Goal: Task Accomplishment & Management: Manage account settings

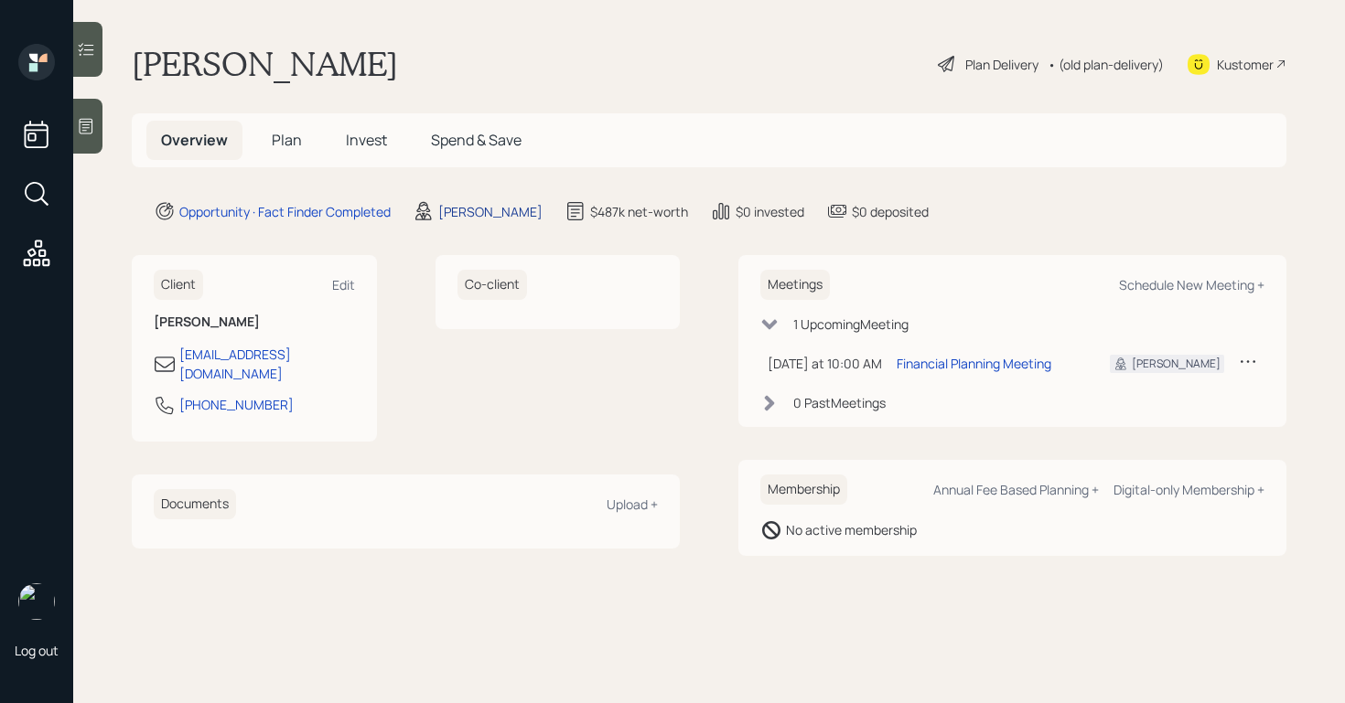
click at [473, 210] on div "[PERSON_NAME]" at bounding box center [490, 211] width 104 height 19
select select "d946c976-65aa-4529-ac9d-02c4f1114fc0"
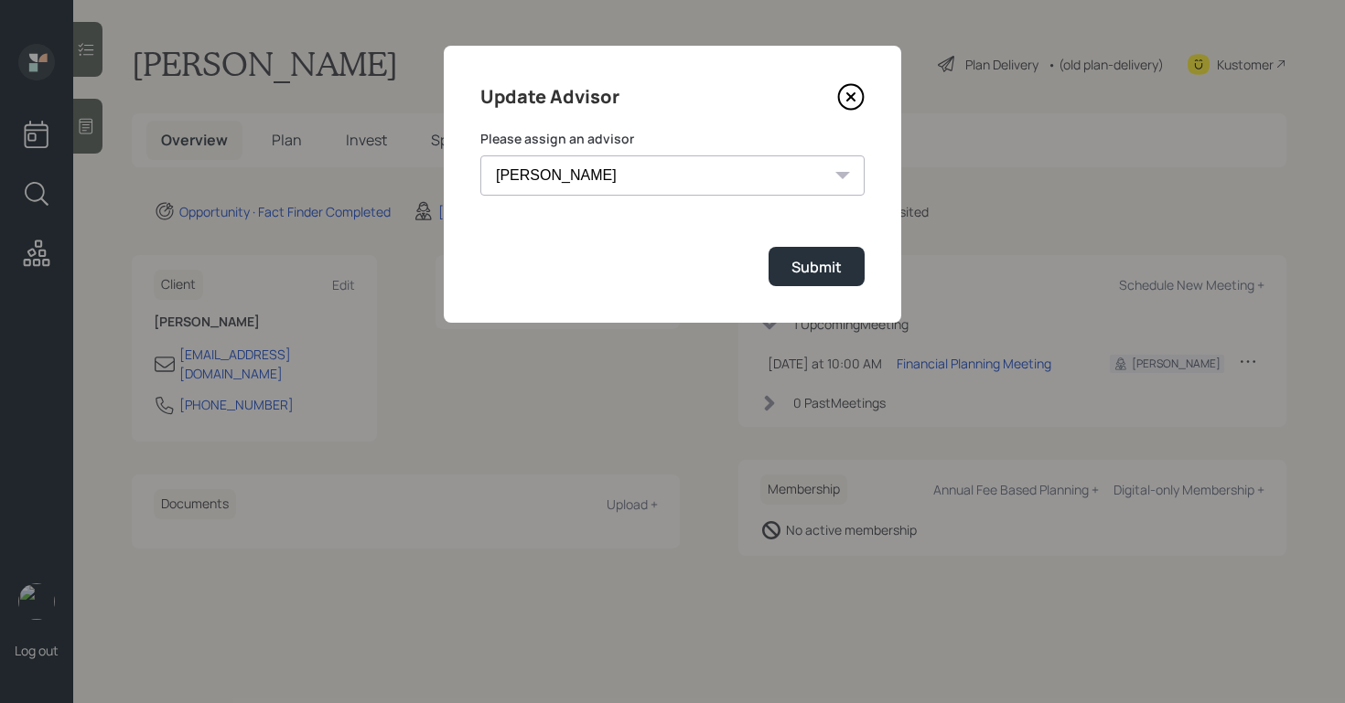
click at [860, 96] on icon at bounding box center [850, 96] width 27 height 27
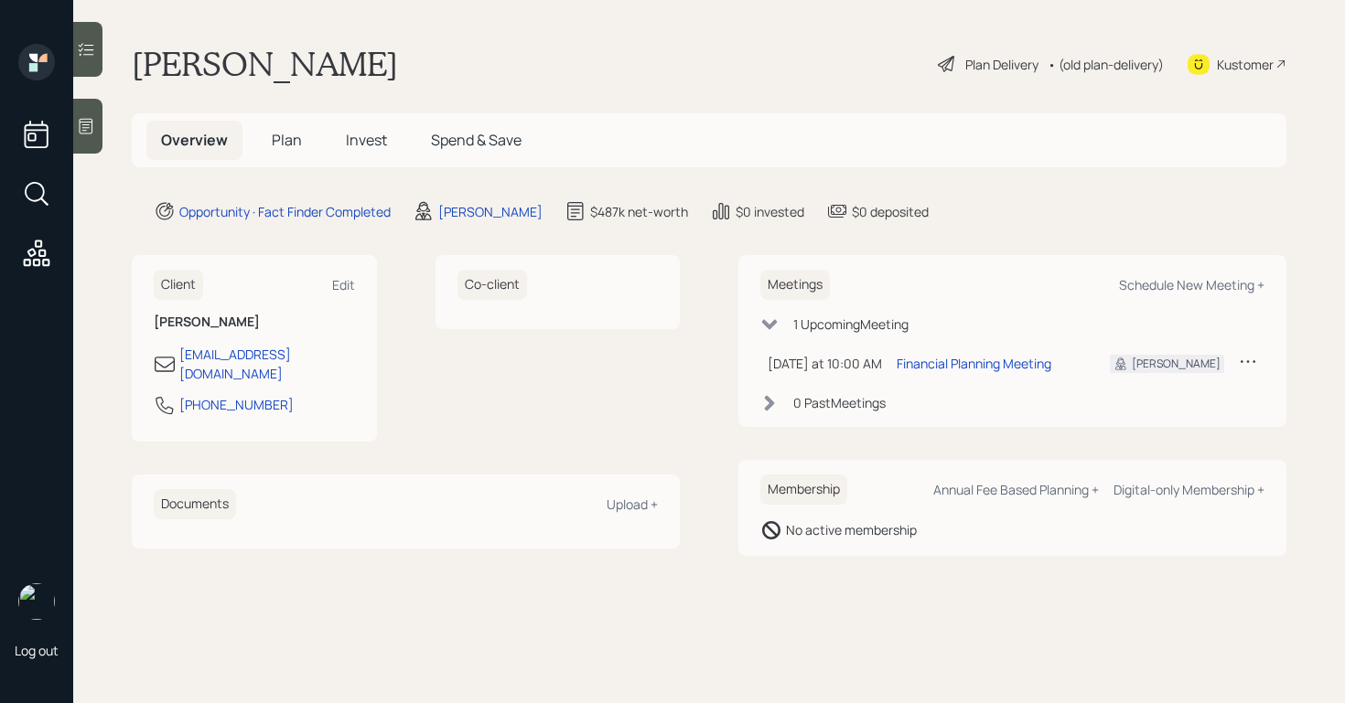
click at [81, 126] on icon at bounding box center [86, 126] width 18 height 18
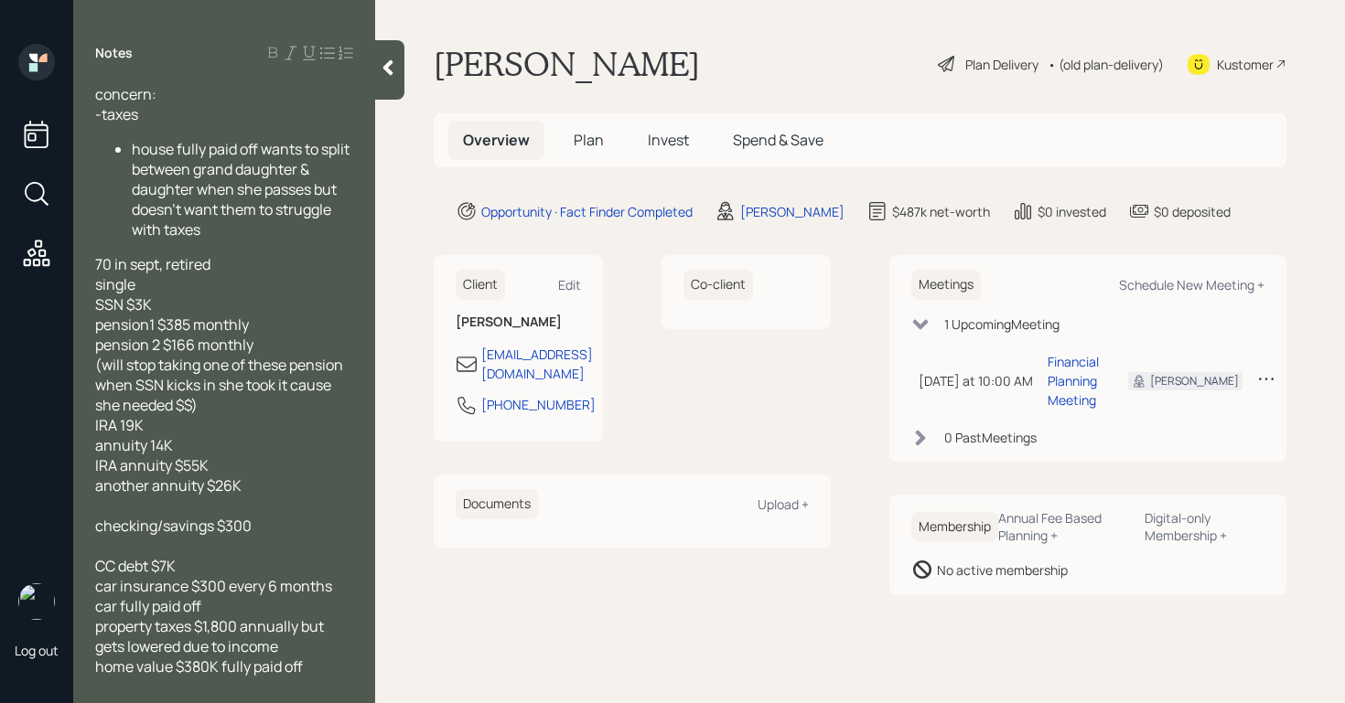
scroll to position [75, 0]
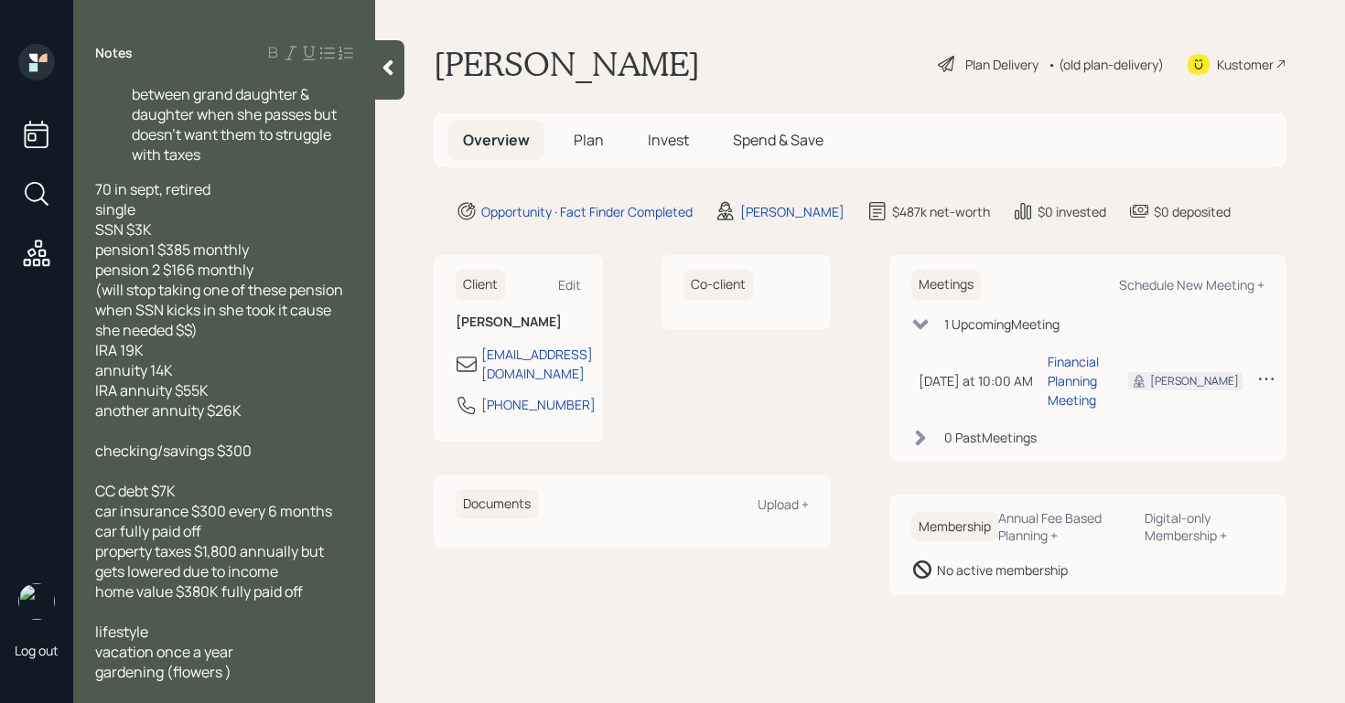
click at [670, 632] on main "[PERSON_NAME] Plan Delivery • (old plan-delivery) Kustomer Overview Plan Invest…" at bounding box center [860, 351] width 970 height 703
click at [370, 79] on div "Notes concern: -taxes house fully paid off wants to split between grand daughte…" at bounding box center [224, 363] width 302 height 638
click at [387, 84] on div at bounding box center [389, 69] width 29 height 59
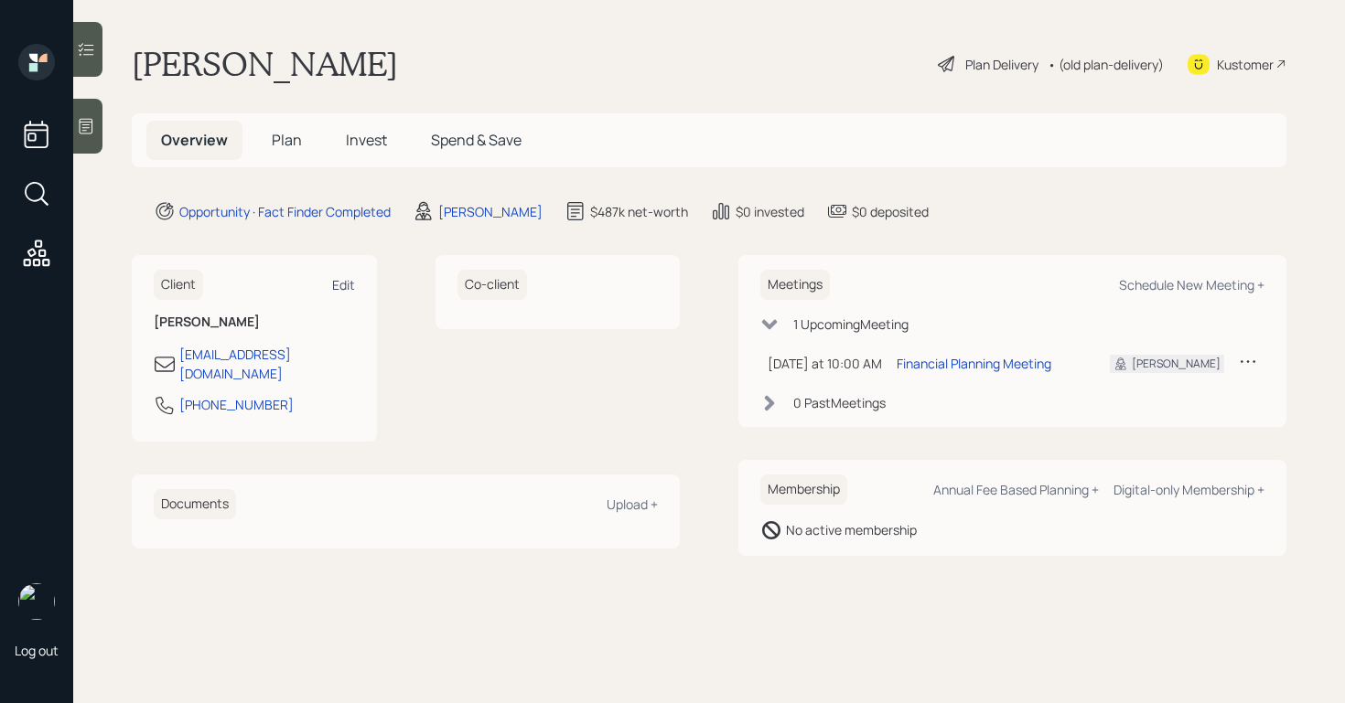
click at [342, 286] on div "Edit" at bounding box center [343, 284] width 23 height 17
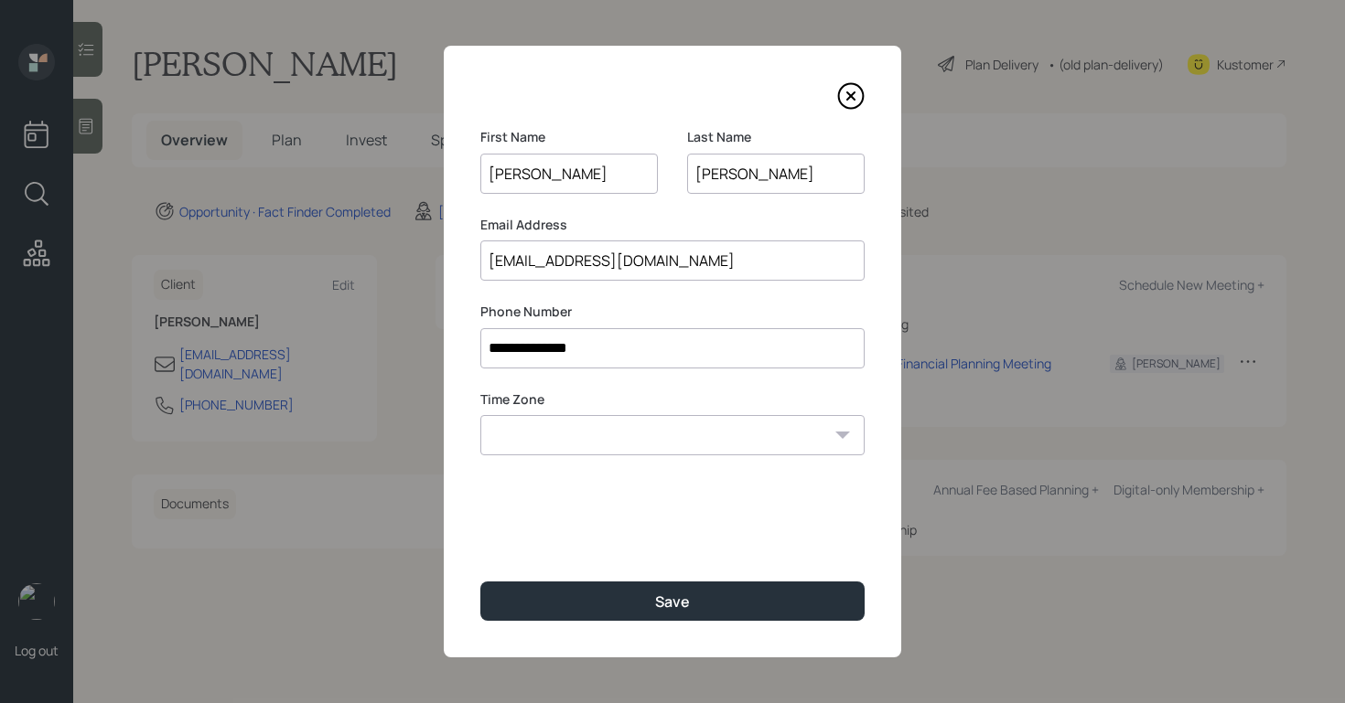
click at [847, 94] on icon at bounding box center [850, 95] width 27 height 27
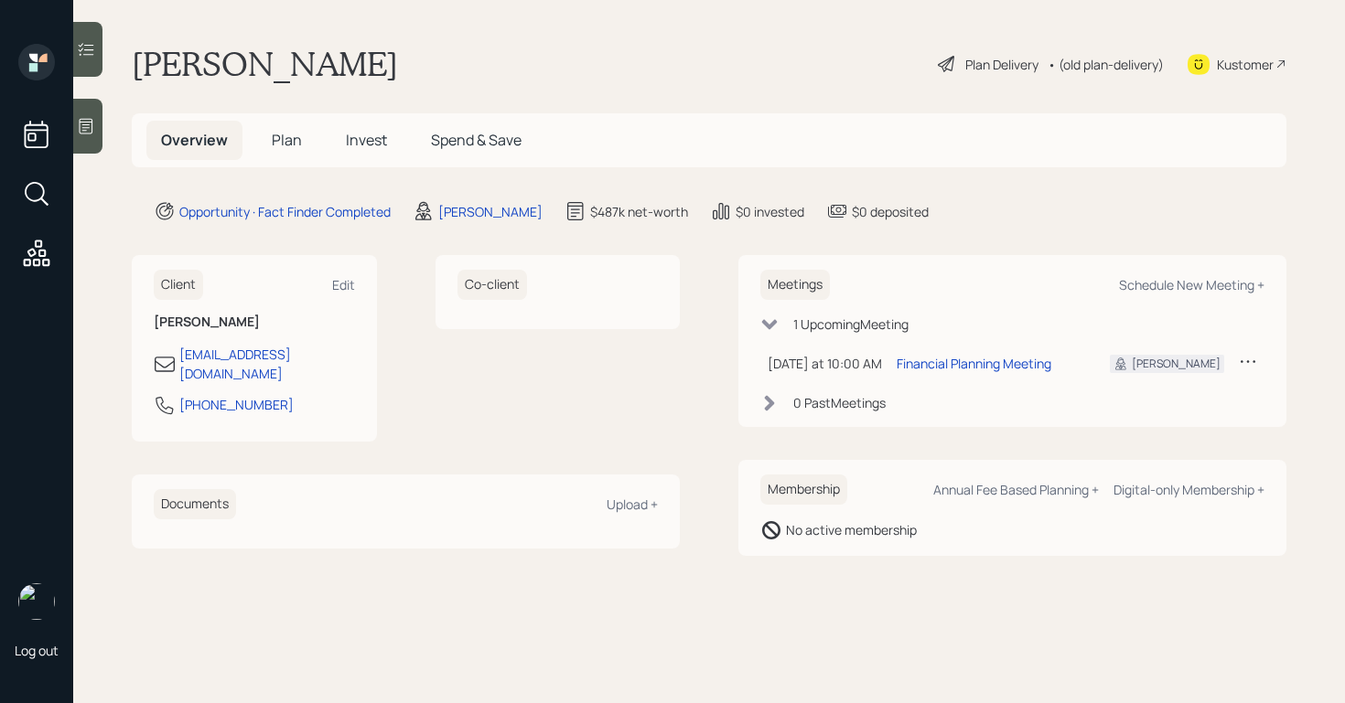
click at [308, 139] on h5 "Plan" at bounding box center [286, 140] width 59 height 39
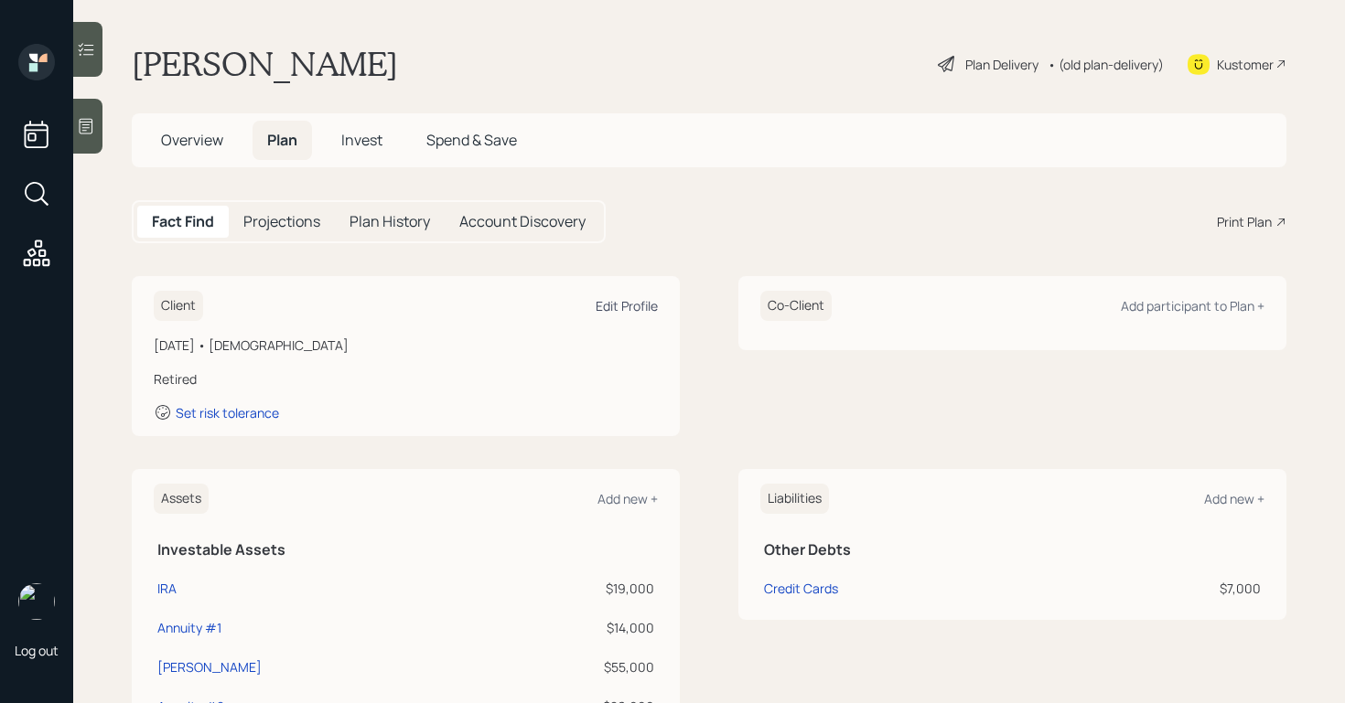
click at [611, 302] on div "Edit Profile" at bounding box center [626, 305] width 62 height 17
select select "9"
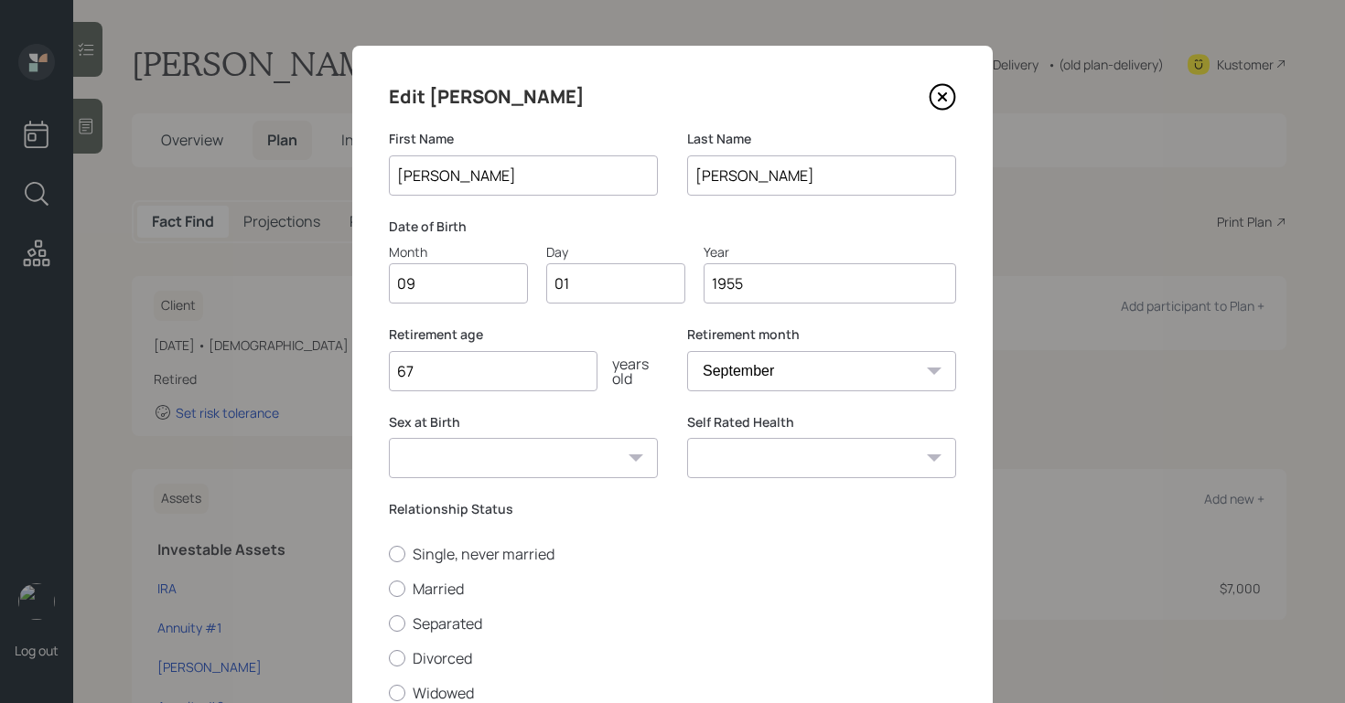
click at [944, 100] on icon at bounding box center [941, 96] width 27 height 27
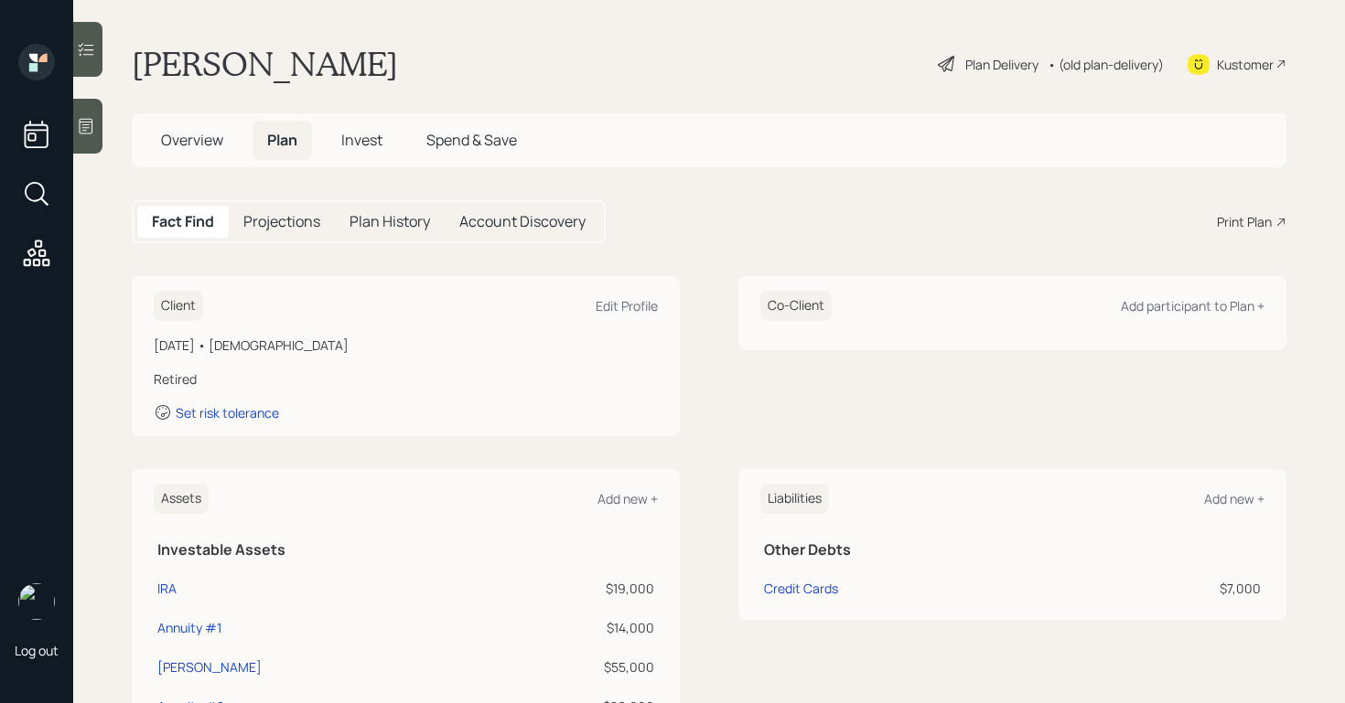
click at [327, 228] on div "Projections" at bounding box center [282, 222] width 106 height 32
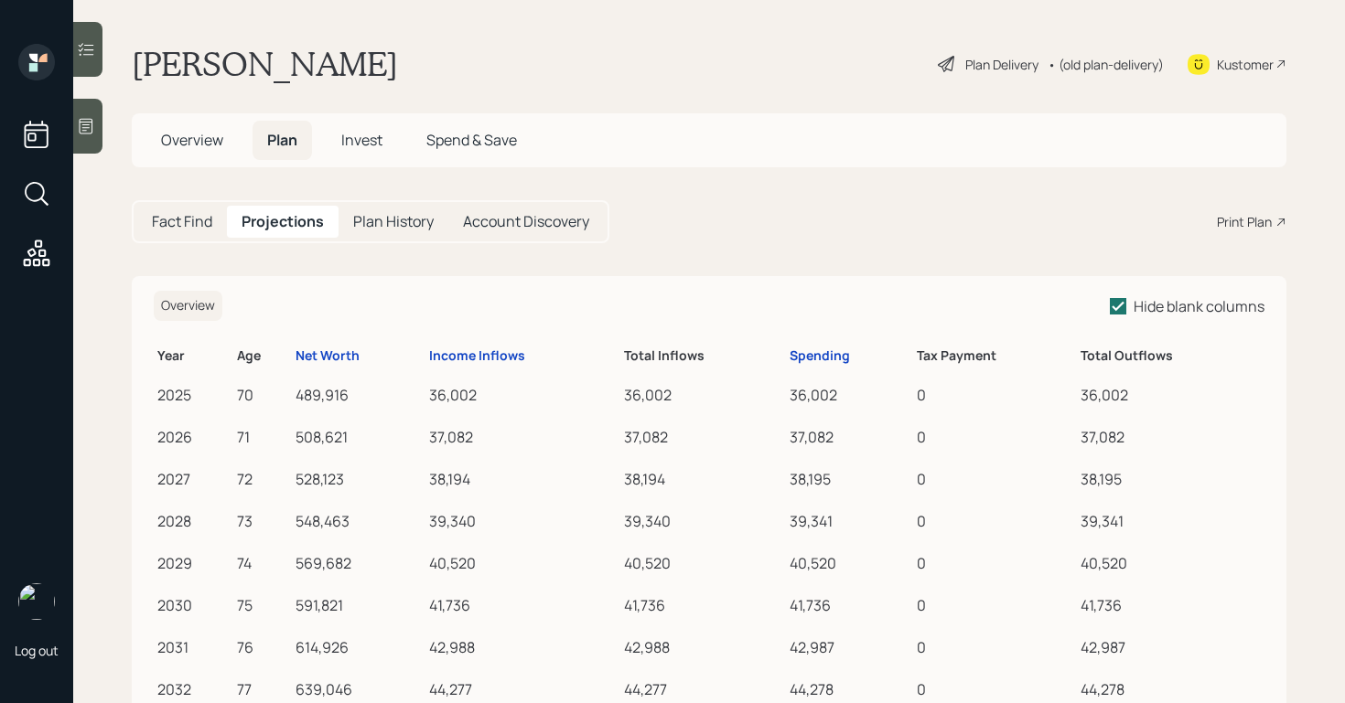
click at [374, 236] on div "Plan History" at bounding box center [393, 222] width 110 height 32
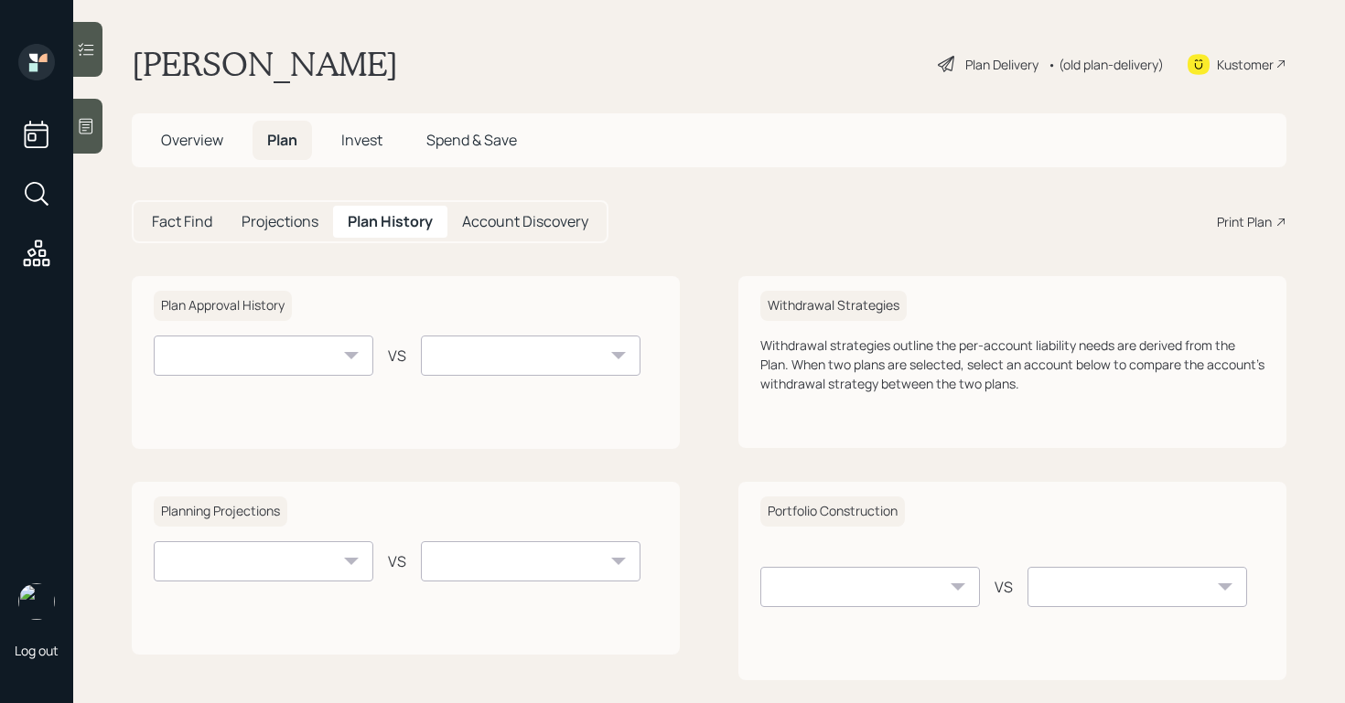
click at [169, 220] on h5 "Fact Find" at bounding box center [182, 221] width 60 height 17
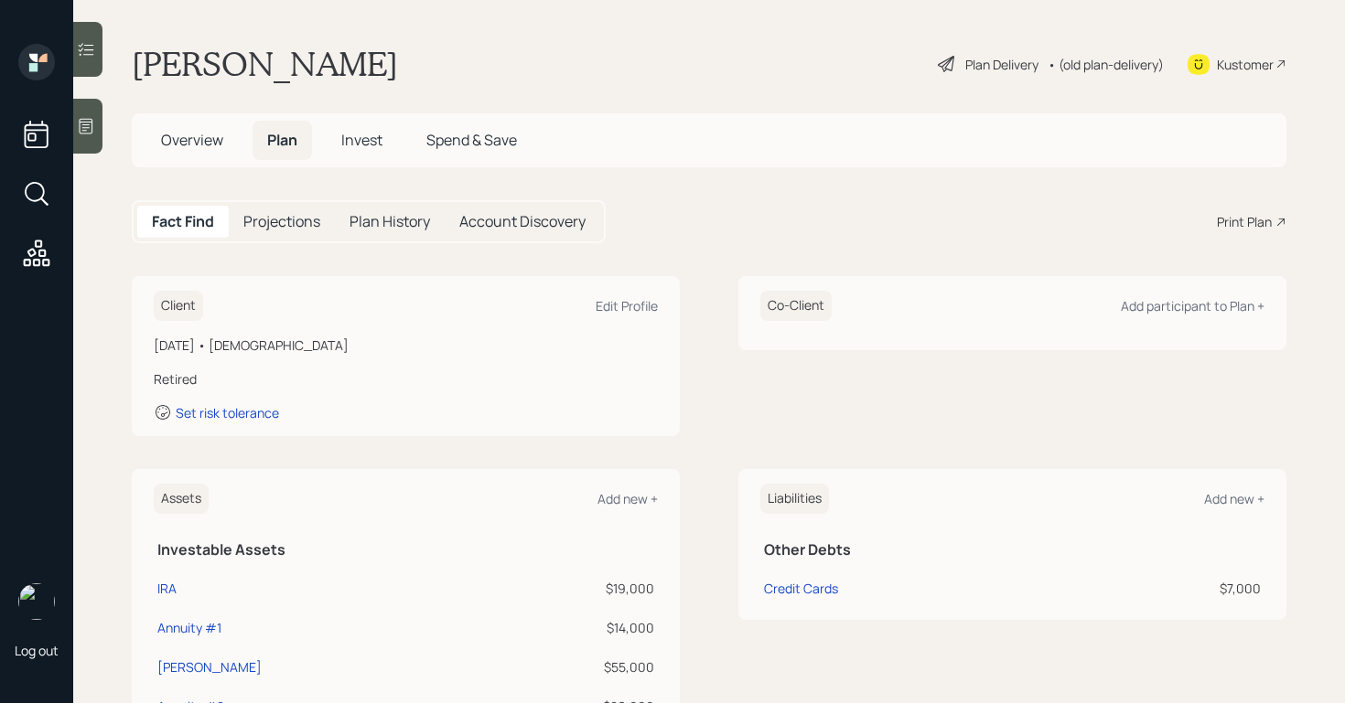
click at [188, 148] on span "Overview" at bounding box center [192, 140] width 62 height 20
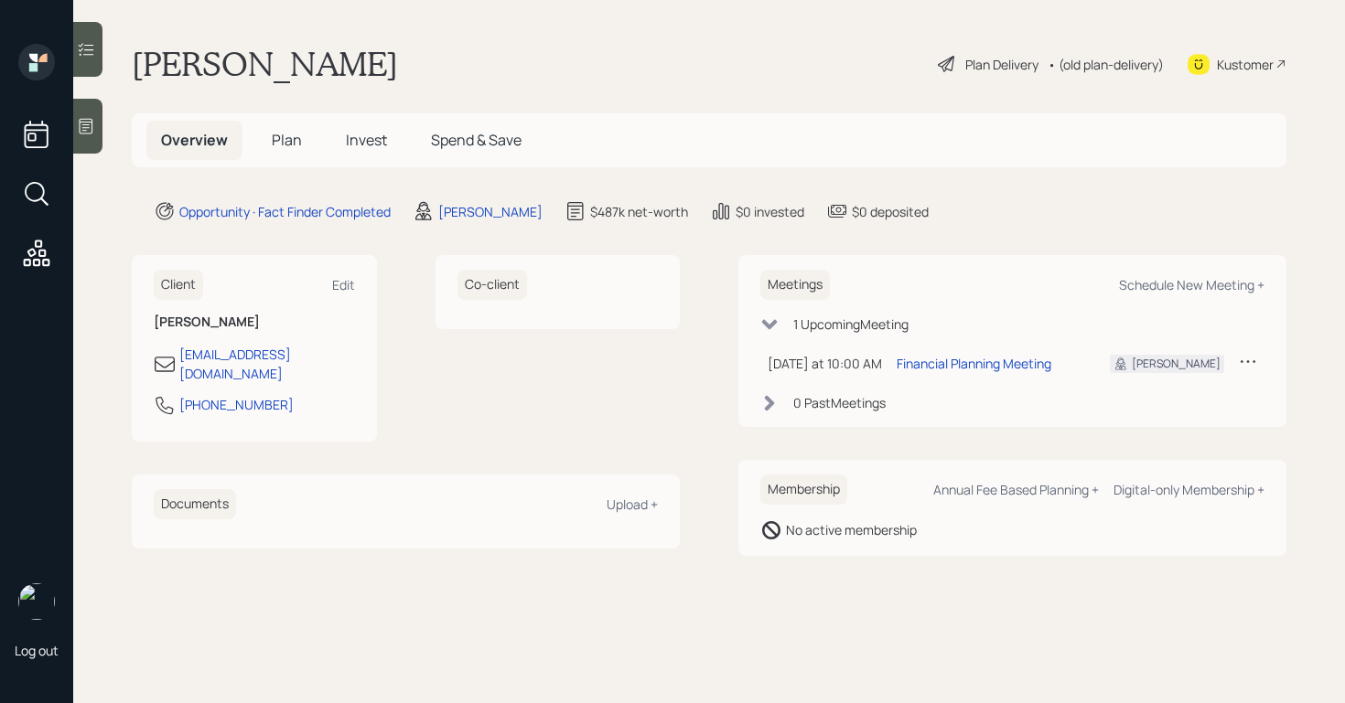
click at [294, 141] on span "Plan" at bounding box center [287, 140] width 30 height 20
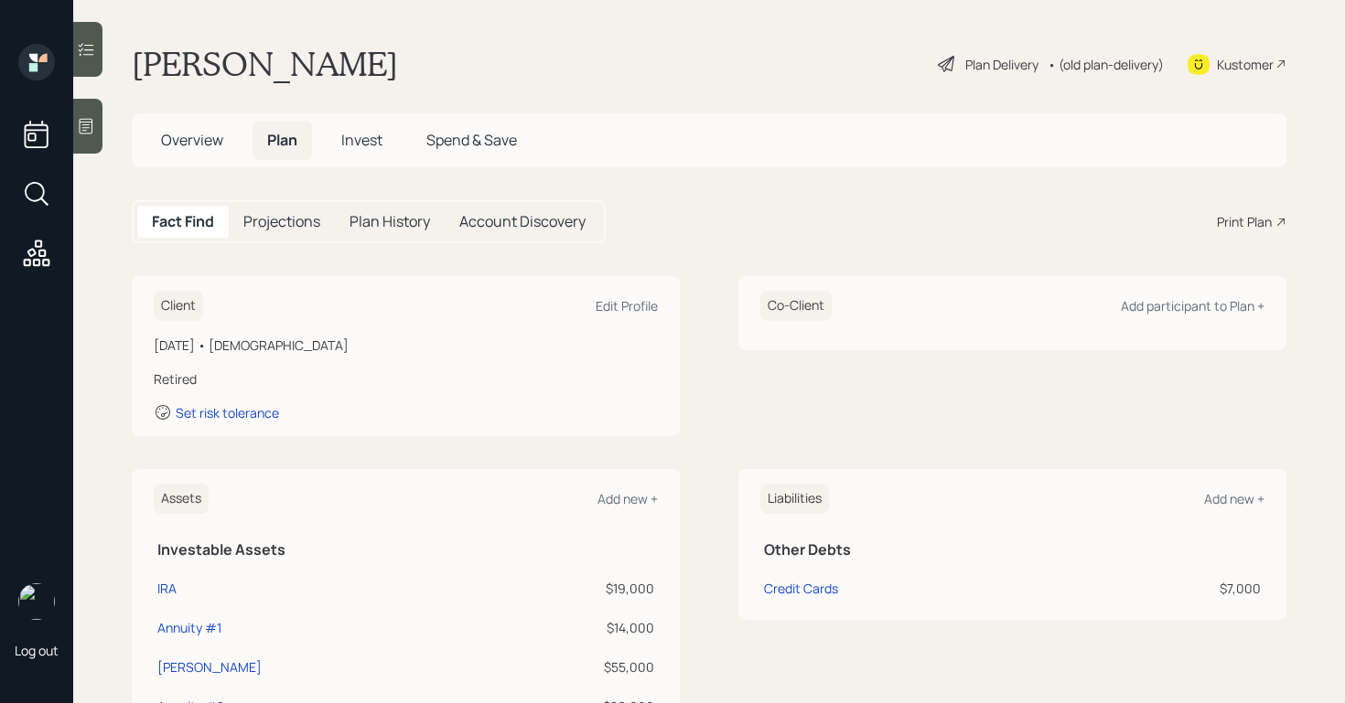
click at [504, 155] on h5 "Spend & Save" at bounding box center [472, 140] width 120 height 39
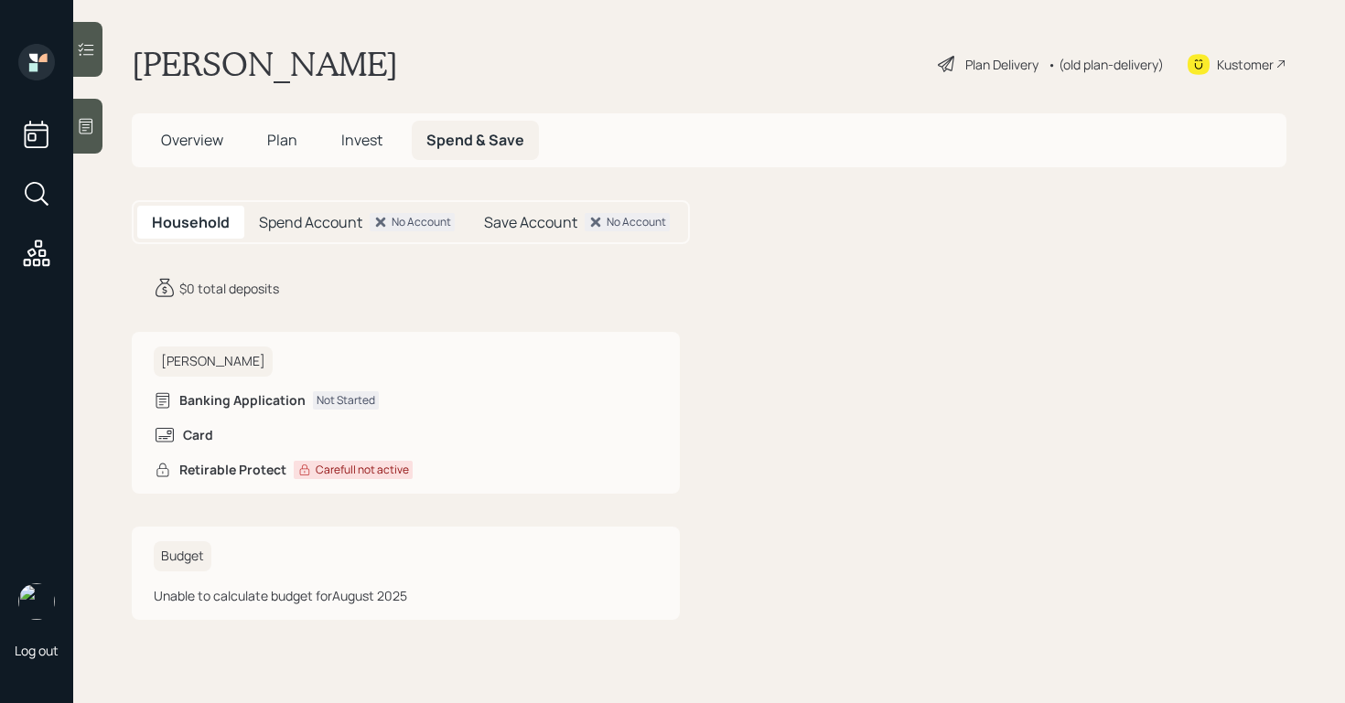
click at [355, 142] on span "Invest" at bounding box center [361, 140] width 41 height 20
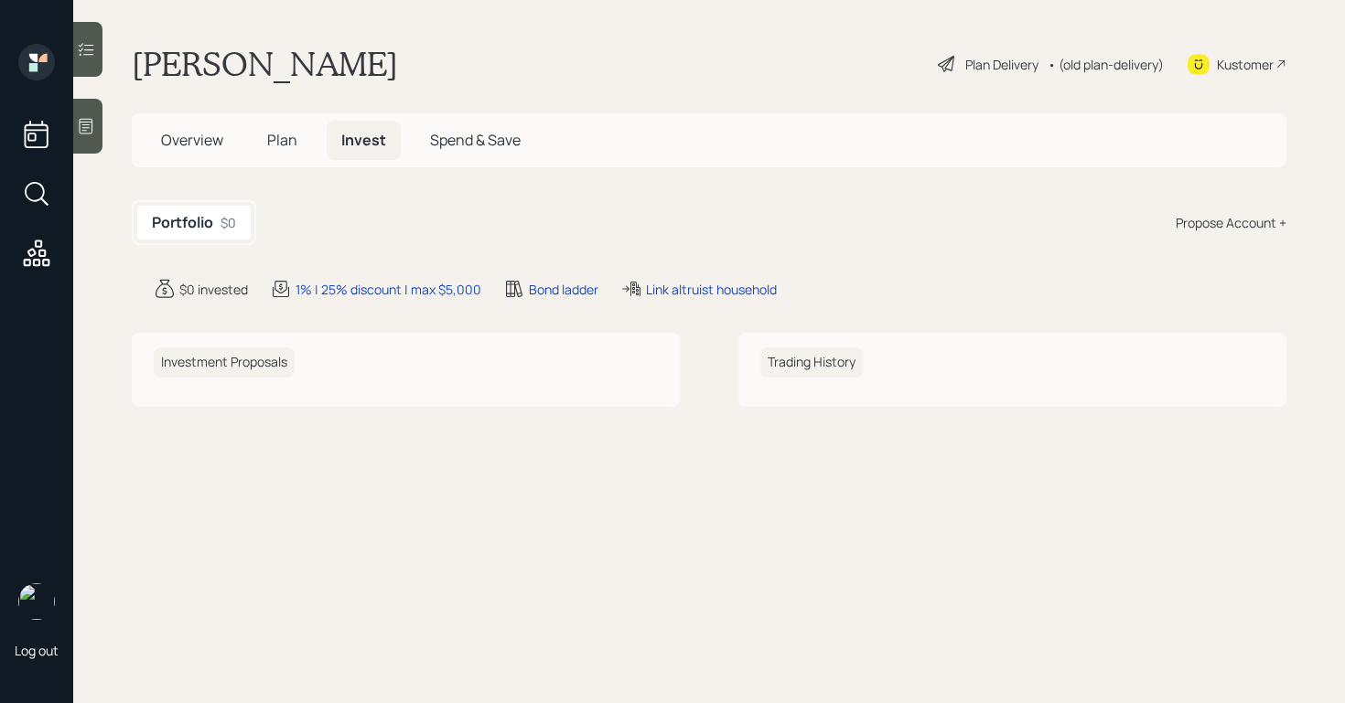
click at [301, 134] on h5 "Plan" at bounding box center [281, 140] width 59 height 39
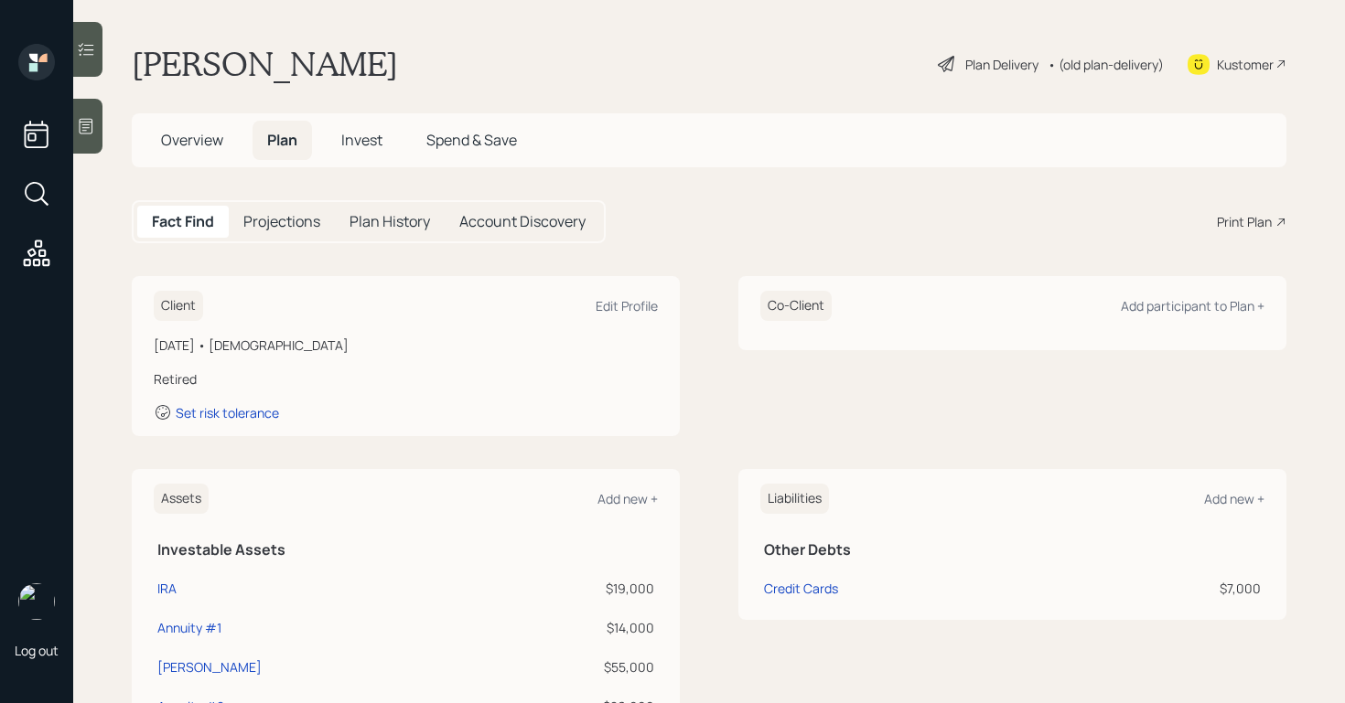
click at [159, 132] on h5 "Overview" at bounding box center [191, 140] width 91 height 39
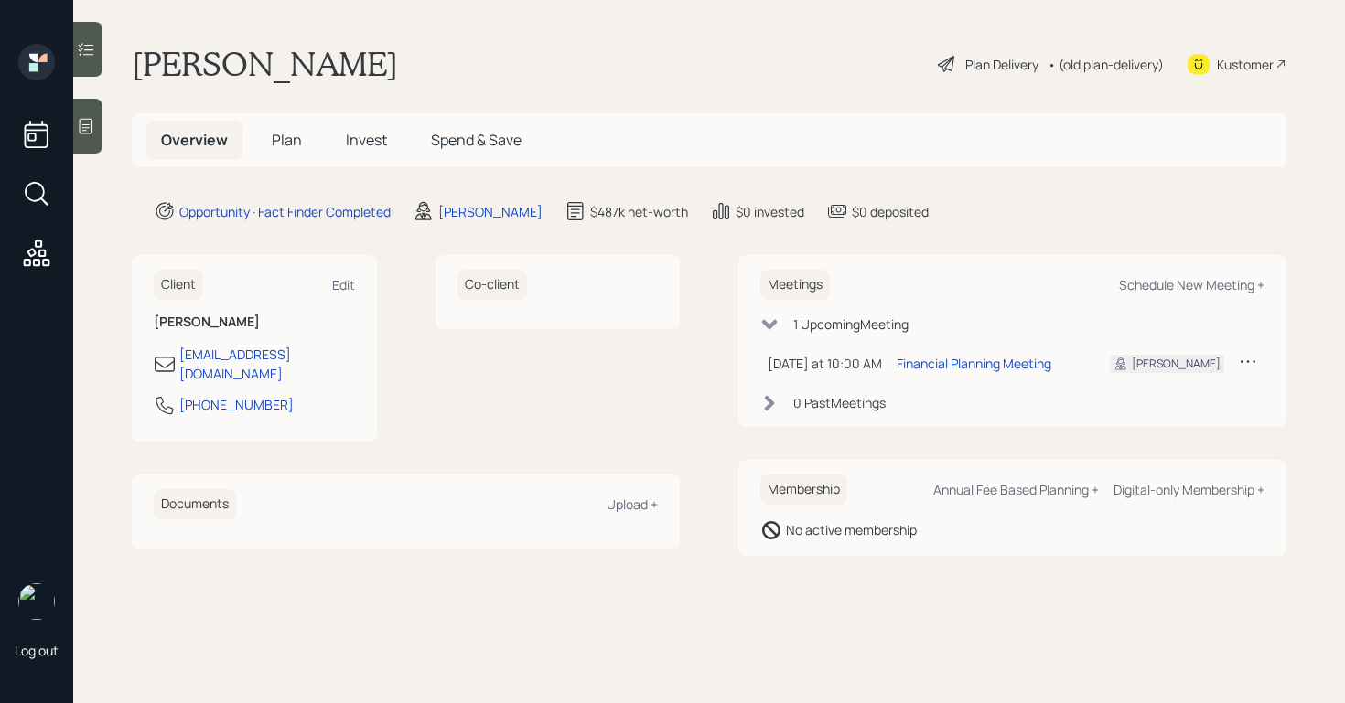
click at [302, 145] on h5 "Plan" at bounding box center [286, 140] width 59 height 39
click at [89, 137] on div at bounding box center [87, 126] width 29 height 55
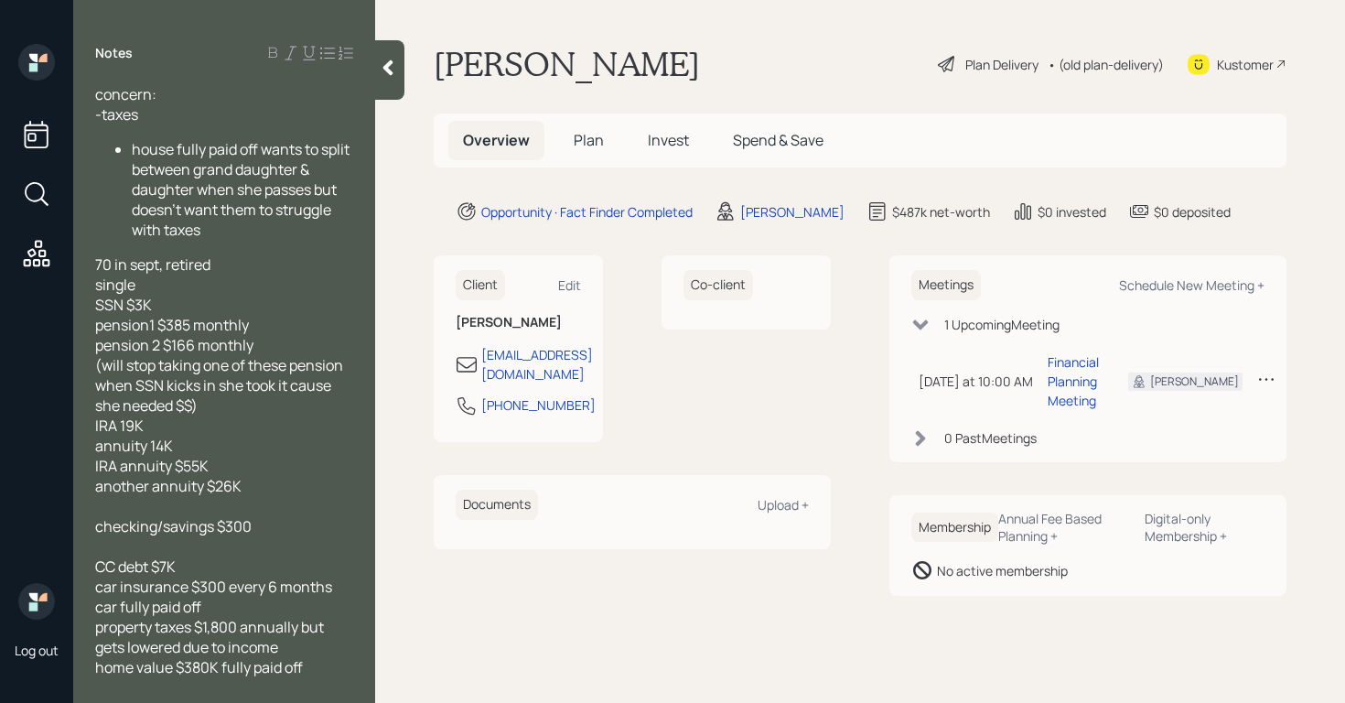
click at [590, 147] on span "Plan" at bounding box center [589, 140] width 30 height 20
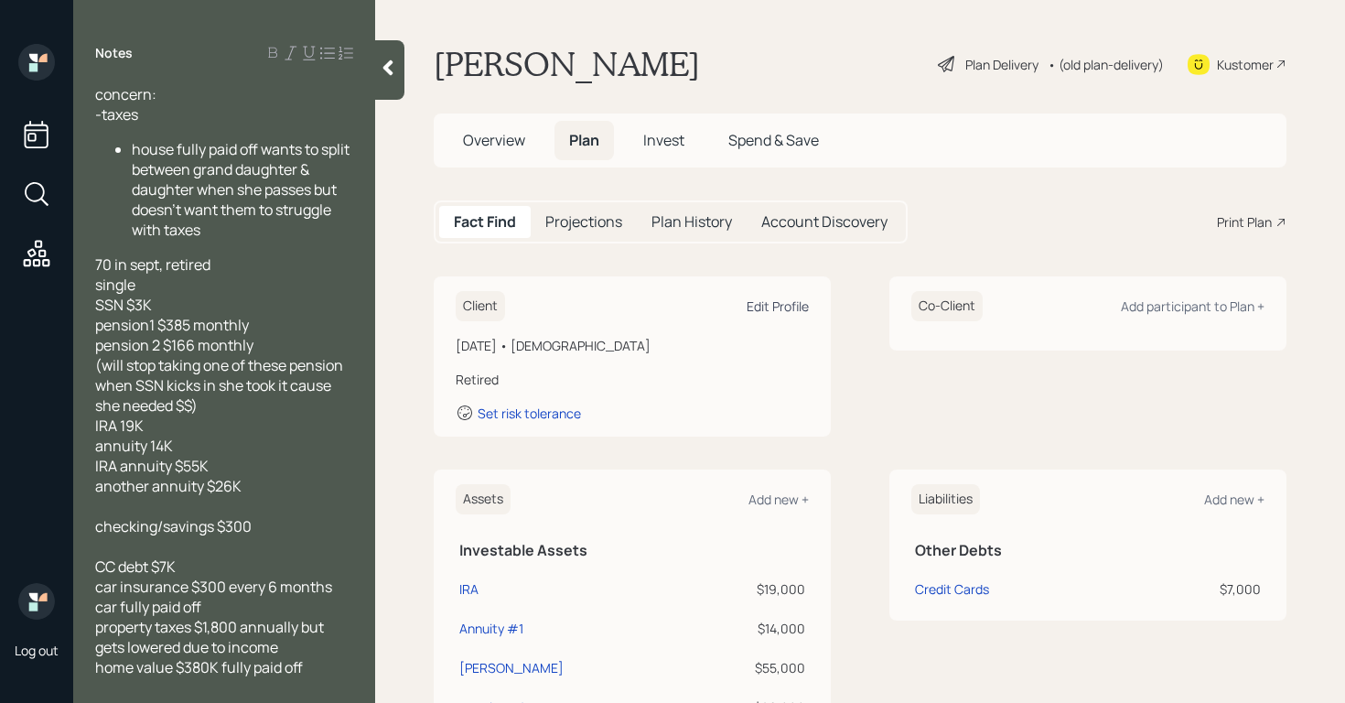
click at [765, 309] on div "Edit Profile" at bounding box center [777, 305] width 62 height 17
select select "9"
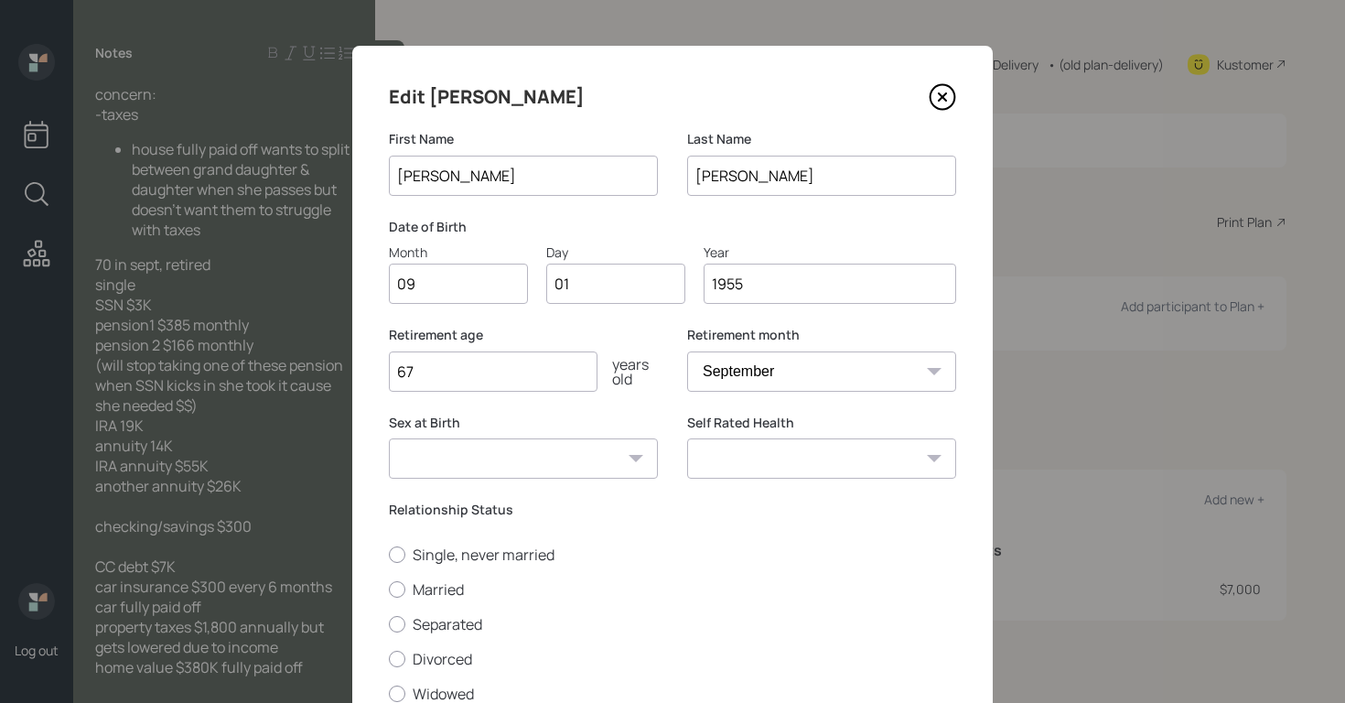
click at [937, 89] on icon at bounding box center [941, 96] width 27 height 27
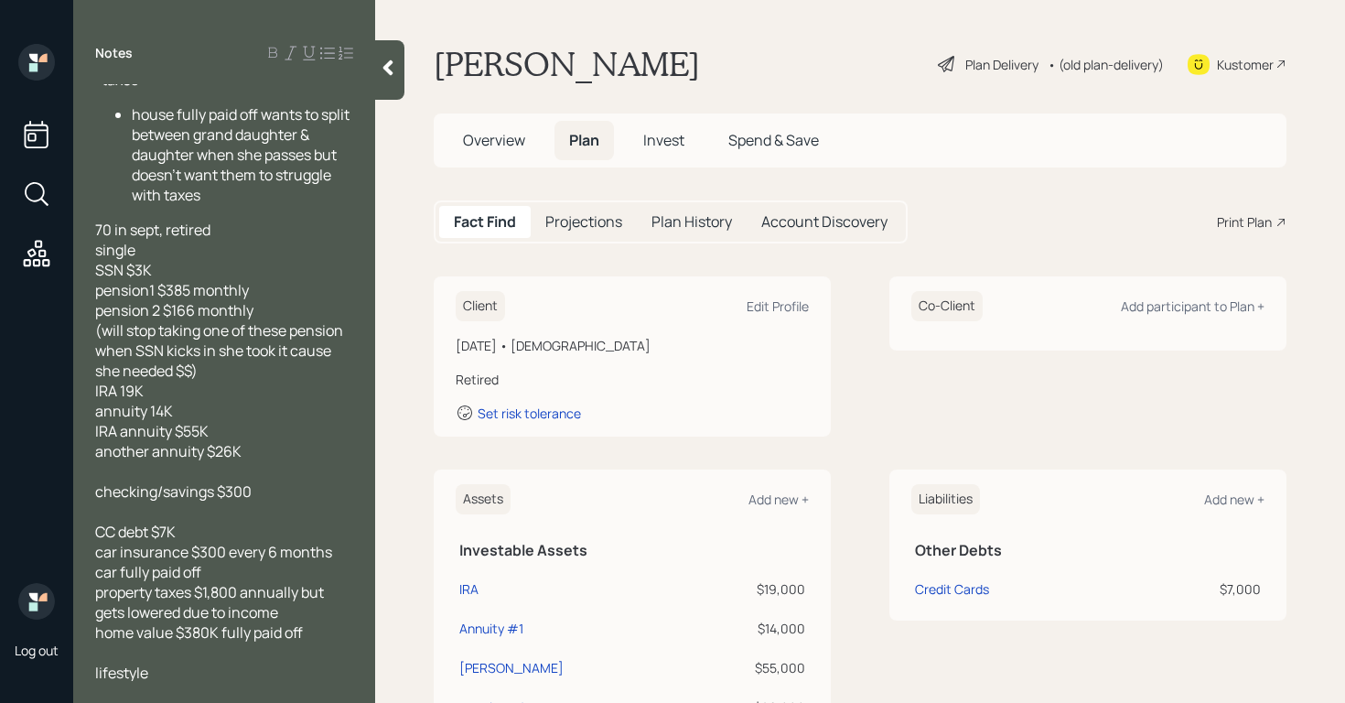
scroll to position [76, 0]
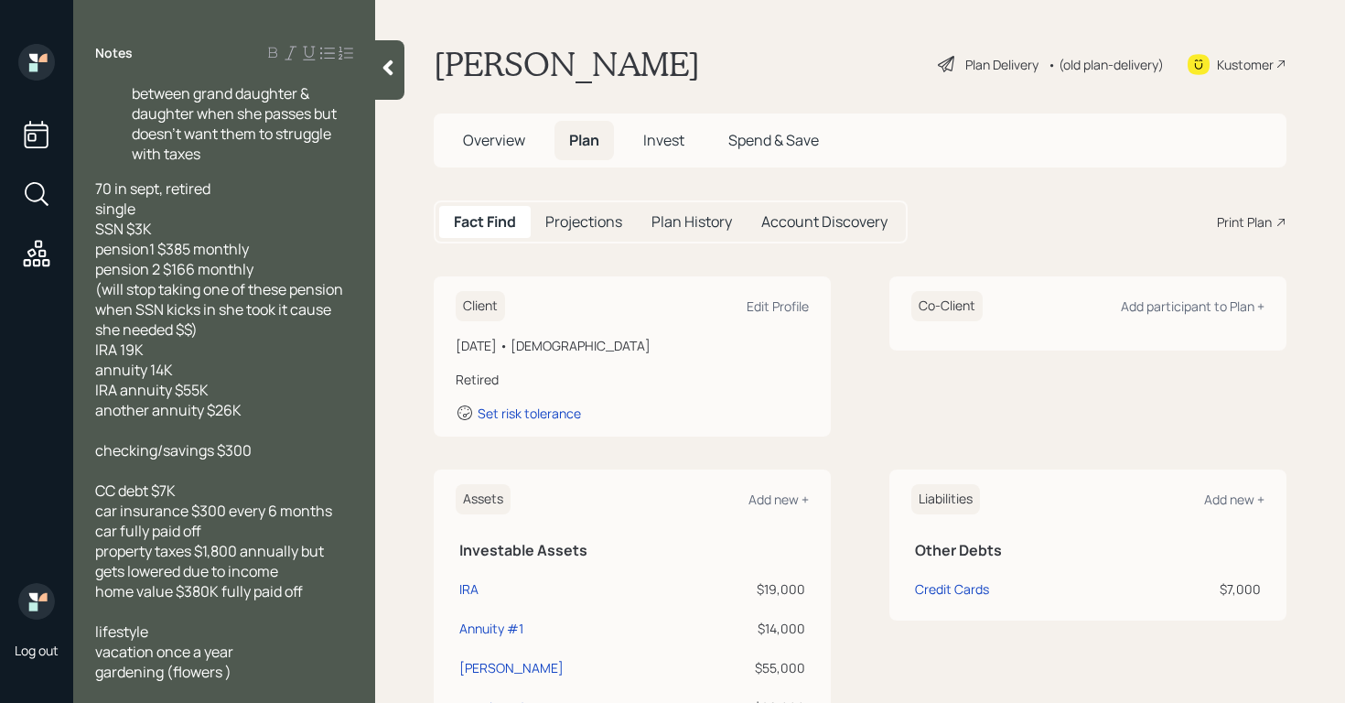
click at [386, 57] on div at bounding box center [389, 69] width 29 height 59
